Goal: Information Seeking & Learning: Learn about a topic

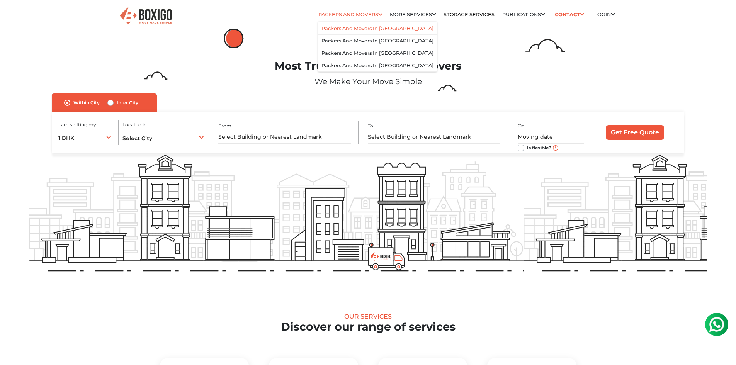
click at [352, 33] on li "Packers and Movers in [GEOGRAPHIC_DATA]" at bounding box center [377, 28] width 118 height 12
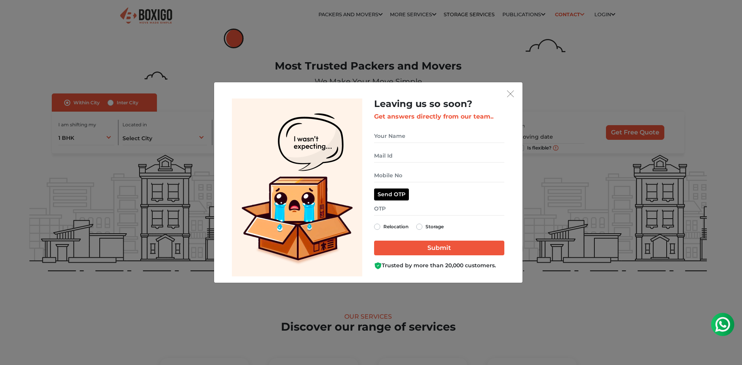
click at [516, 90] on div "Leaving us so soon? Get answers directly from our team.. Relocation Storage" at bounding box center [368, 182] width 308 height 200
click at [507, 92] on img "get free quote dialog" at bounding box center [510, 93] width 7 height 7
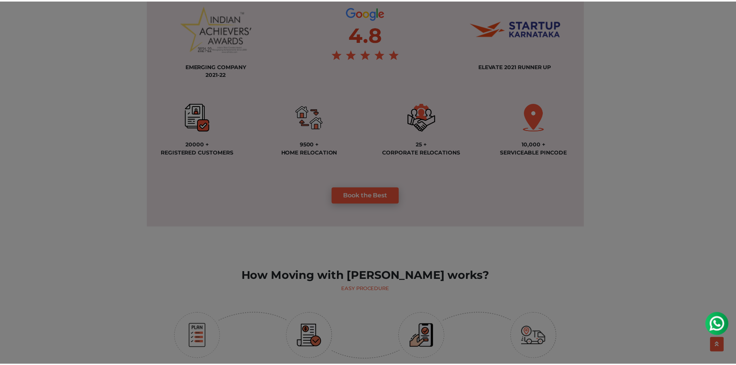
scroll to position [657, 0]
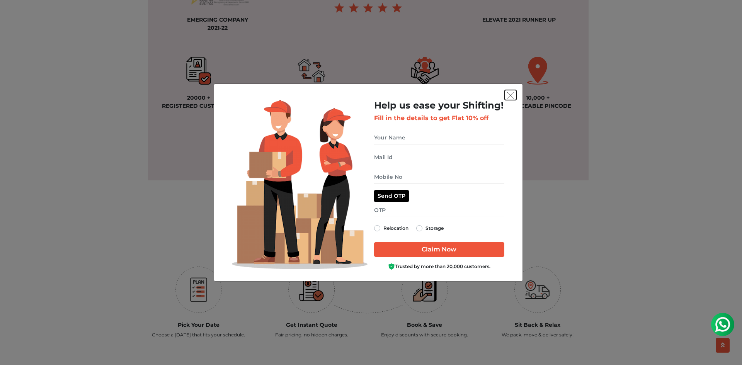
click at [504, 97] on button "get free quote dialog" at bounding box center [510, 95] width 12 height 10
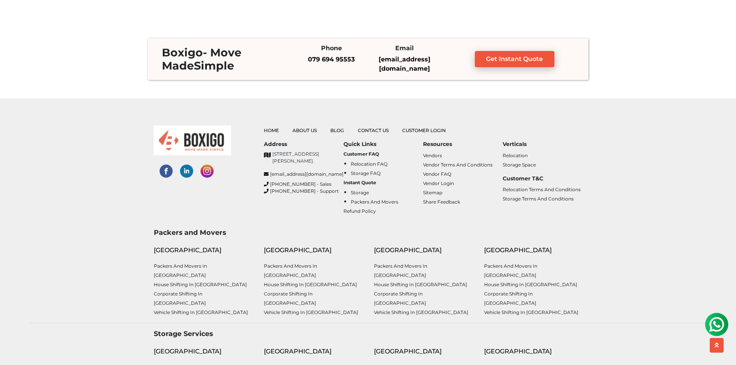
scroll to position [2034, 0]
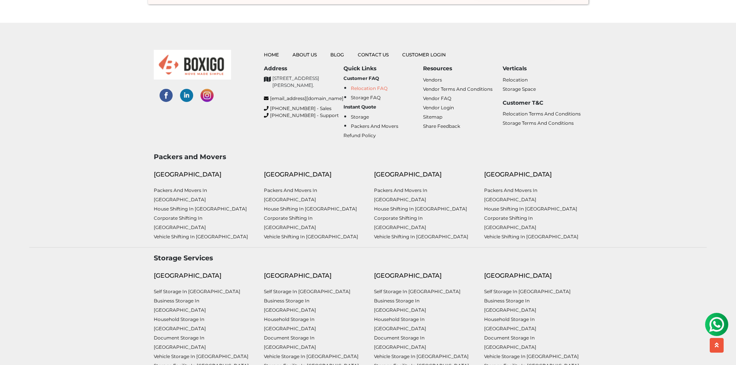
click at [372, 89] on link "Relocation FAQ" at bounding box center [369, 88] width 37 height 6
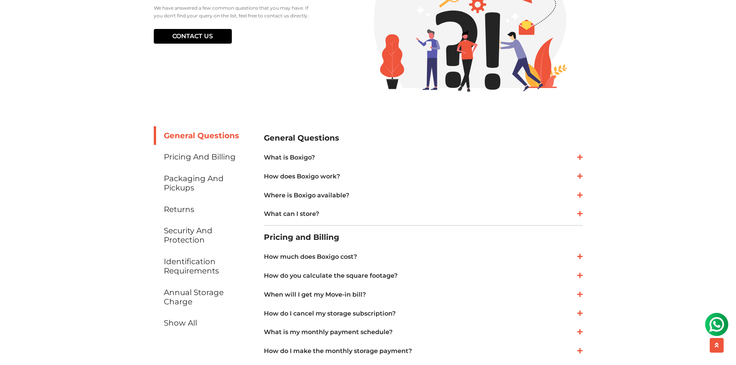
scroll to position [116, 0]
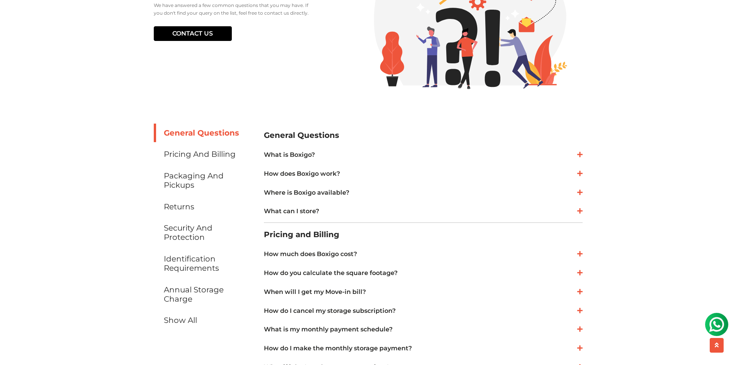
click at [321, 148] on div "What is Boxigo? Boxigo offers an affordable, high-quality Relocation and Storag…" at bounding box center [423, 155] width 319 height 16
click at [313, 154] on link "What is Boxigo?" at bounding box center [423, 154] width 319 height 9
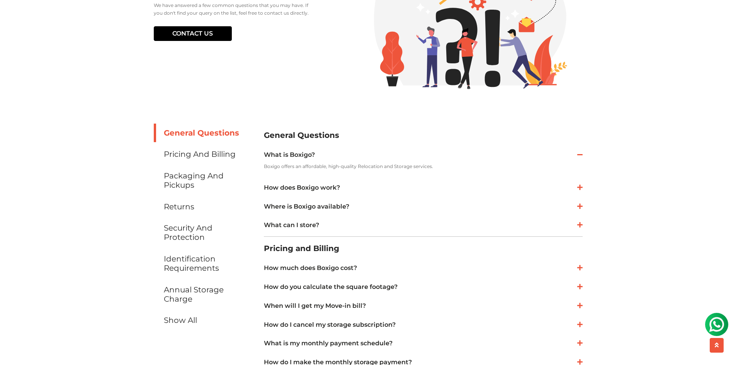
click at [315, 197] on div "What is Boxigo? Boxigo offers an affordable, high-quality Relocation and Storag…" at bounding box center [423, 190] width 319 height 86
click at [305, 186] on link "How does Boxigo work?" at bounding box center [423, 187] width 319 height 9
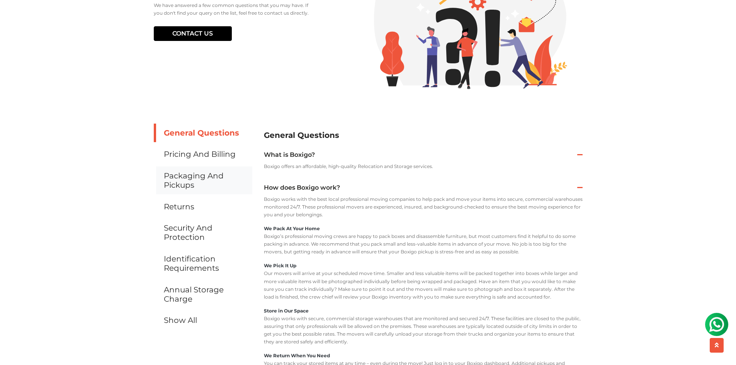
click at [219, 175] on link "Packaging and Pickups" at bounding box center [203, 180] width 98 height 28
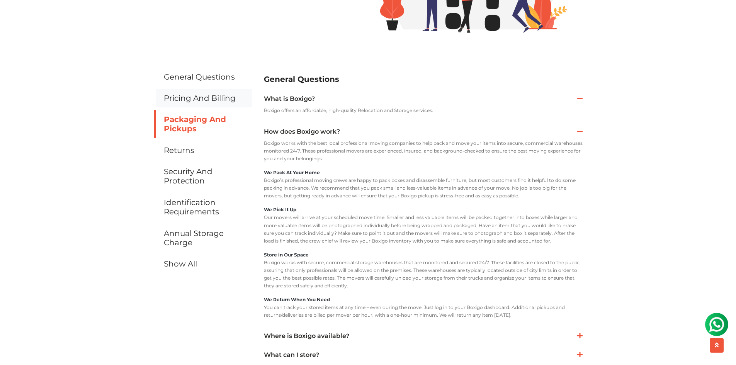
click at [204, 92] on link "Pricing and Billing" at bounding box center [203, 98] width 98 height 19
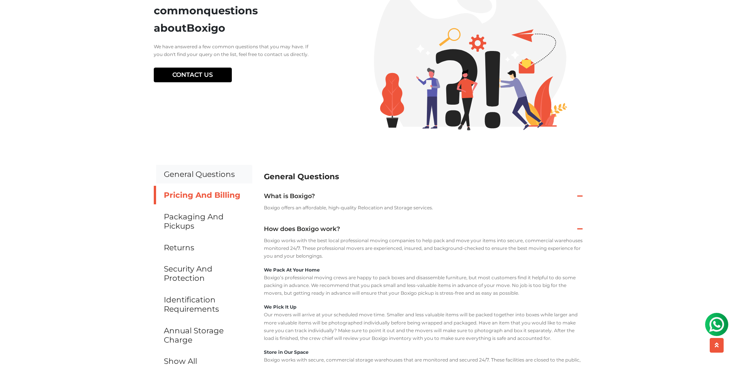
click at [177, 175] on link "General Questions" at bounding box center [203, 174] width 98 height 19
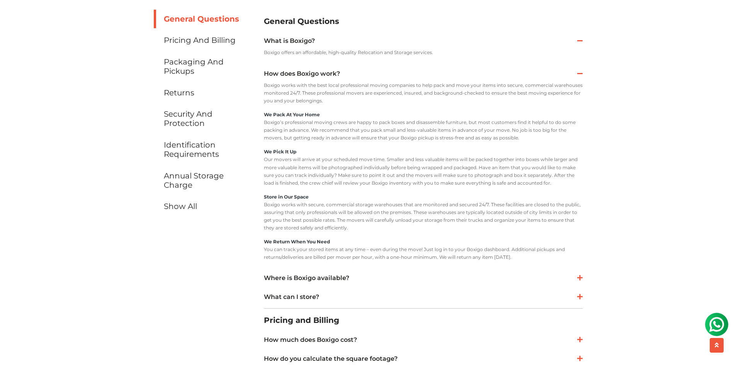
scroll to position [239, 0]
